Goal: Transaction & Acquisition: Purchase product/service

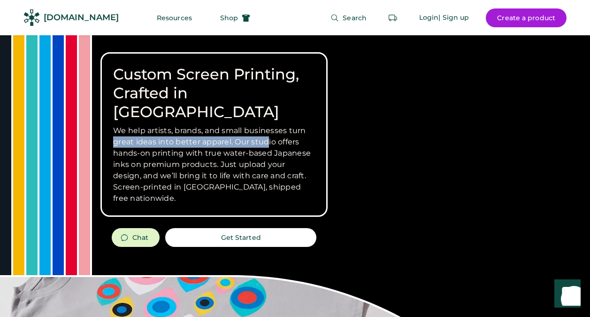
drag, startPoint x: 361, startPoint y: 114, endPoint x: 270, endPoint y: 122, distance: 91.5
click at [270, 125] on h3 "We help artists, brands, and small businesses turn great ideas into better appa…" at bounding box center [214, 164] width 202 height 79
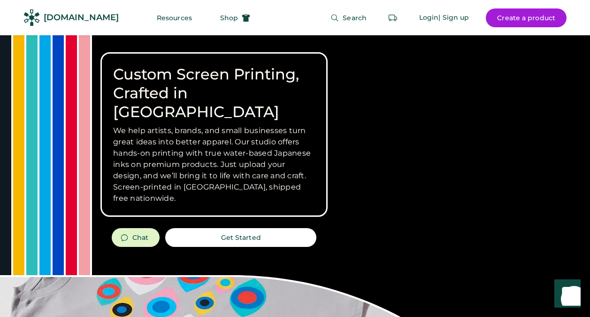
click at [284, 133] on h3 "We help artists, brands, and small businesses turn great ideas into better appa…" at bounding box center [214, 164] width 202 height 79
click at [237, 228] on button "Get Started" at bounding box center [240, 237] width 151 height 19
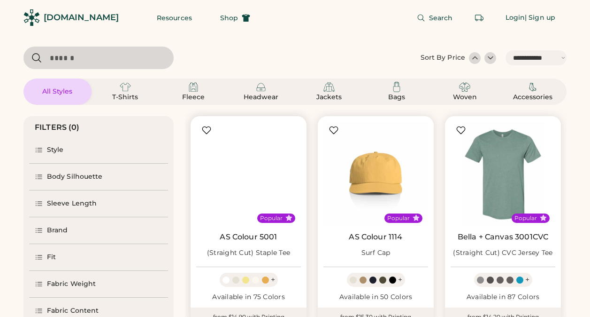
select select "*****"
select select "*"
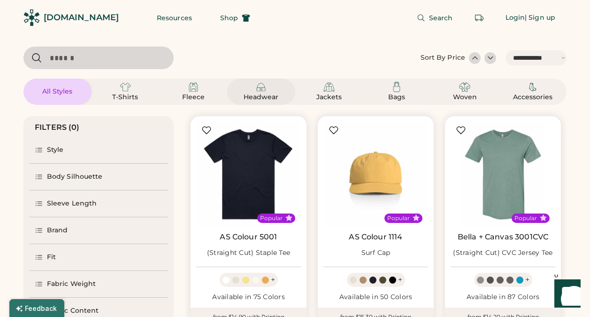
scroll to position [39, 0]
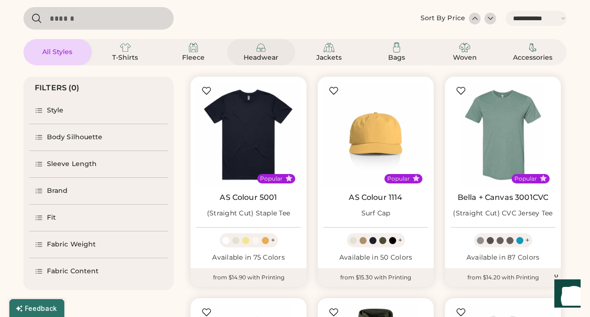
select select "*****"
select select "*"
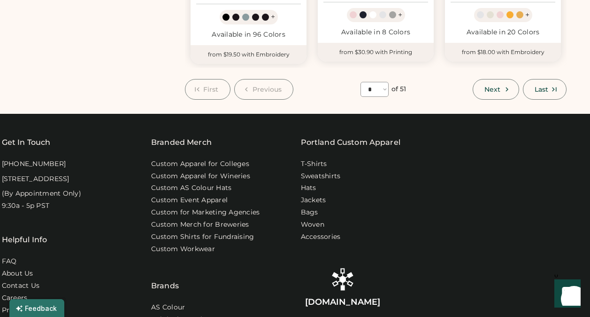
scroll to position [934, 0]
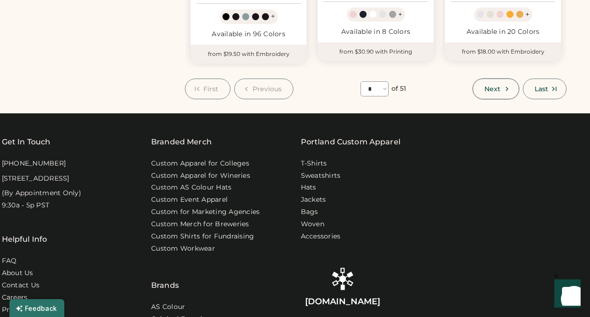
click at [498, 86] on span "Next" at bounding box center [493, 88] width 16 height 7
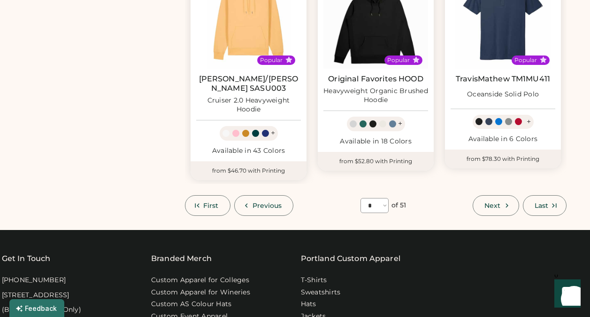
scroll to position [837, 0]
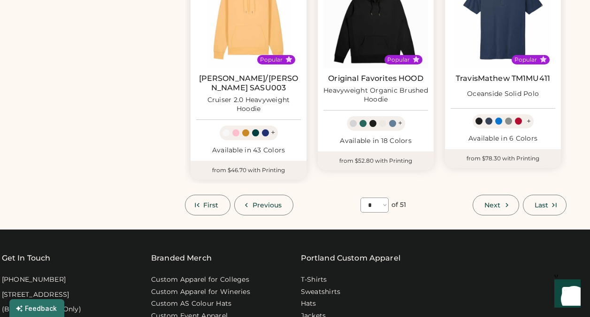
click at [490, 194] on button "Next" at bounding box center [496, 204] width 46 height 21
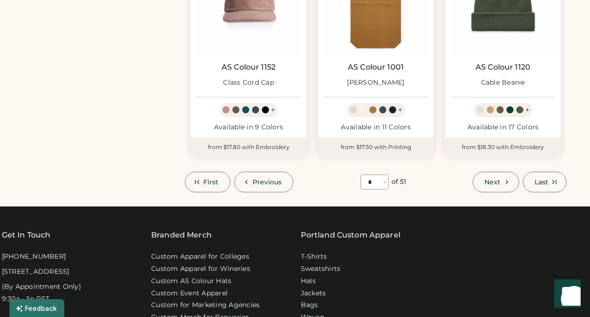
scroll to position [839, 0]
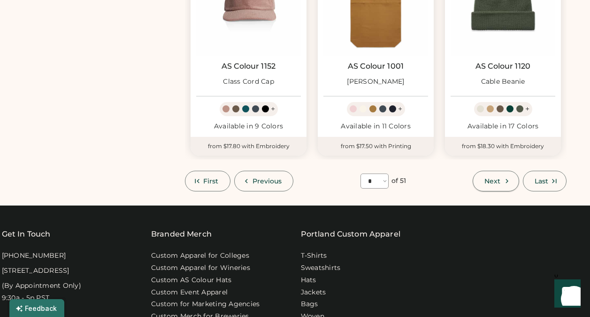
click at [514, 175] on button "Next" at bounding box center [496, 180] width 46 height 21
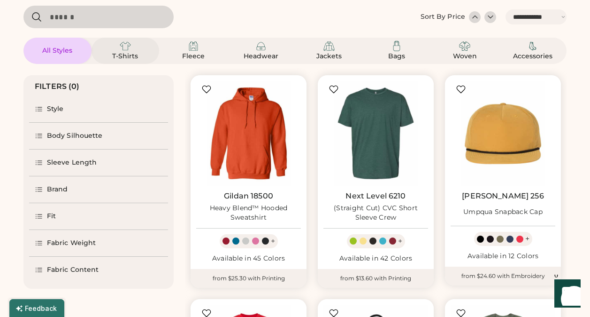
click at [132, 54] on div "T-Shirts" at bounding box center [125, 56] width 42 height 9
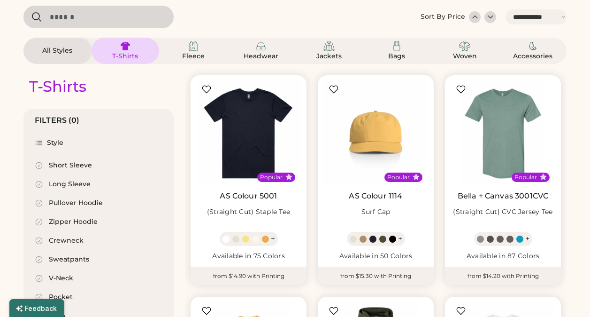
select select "*"
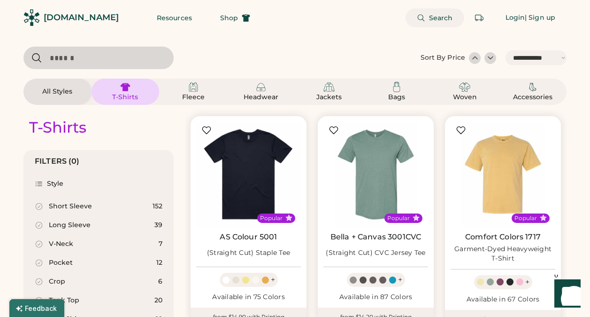
click at [420, 22] on button "Search" at bounding box center [435, 17] width 59 height 19
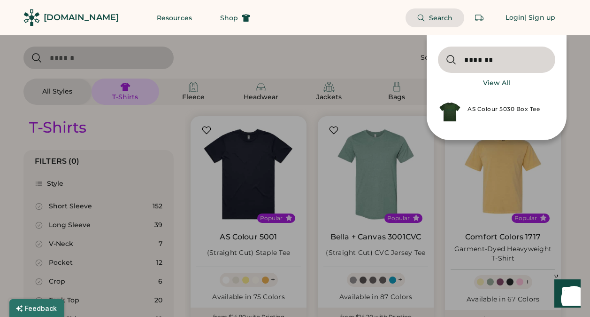
type input "*******"
click at [500, 107] on div "AS Colour 5030 Box Tee" at bounding box center [509, 111] width 82 height 12
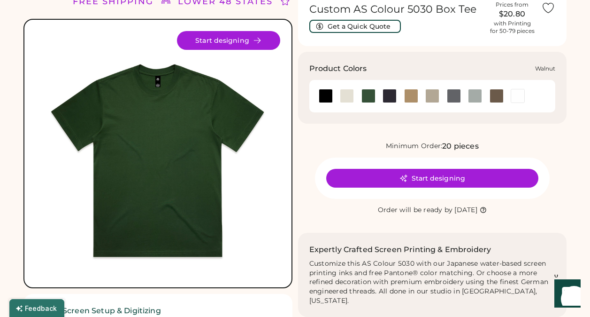
scroll to position [46, 0]
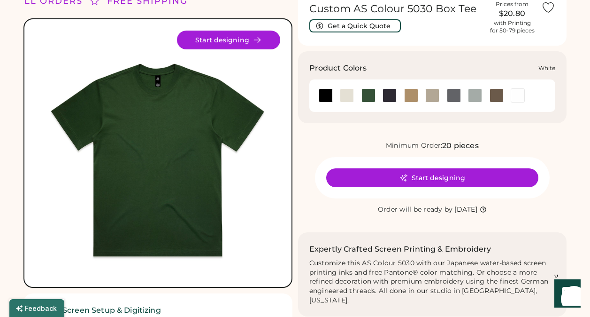
click at [516, 96] on div at bounding box center [518, 95] width 14 height 14
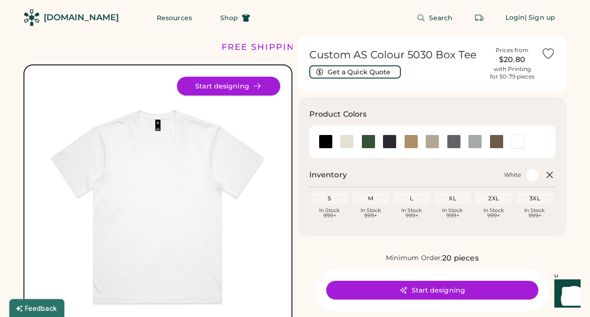
click at [244, 84] on button "Start designing" at bounding box center [228, 86] width 103 height 19
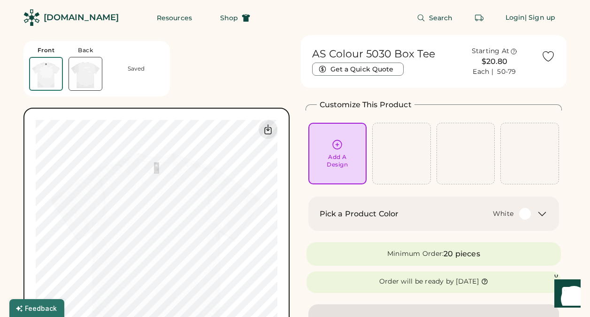
click at [331, 155] on div "Add A Design" at bounding box center [337, 160] width 21 height 15
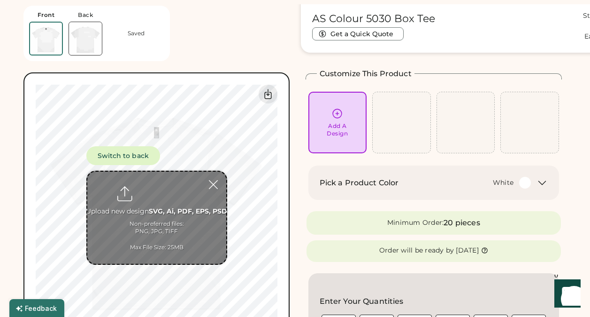
scroll to position [35, 0]
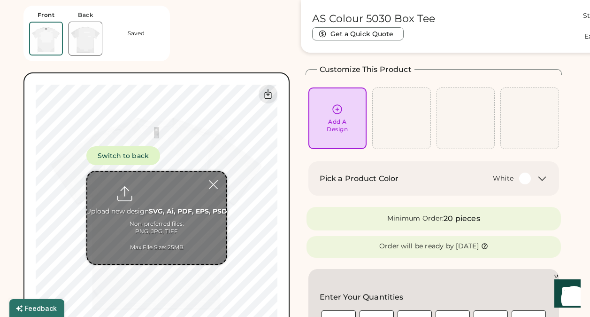
click at [172, 212] on input "file" at bounding box center [156, 217] width 139 height 92
